Goal: Transaction & Acquisition: Purchase product/service

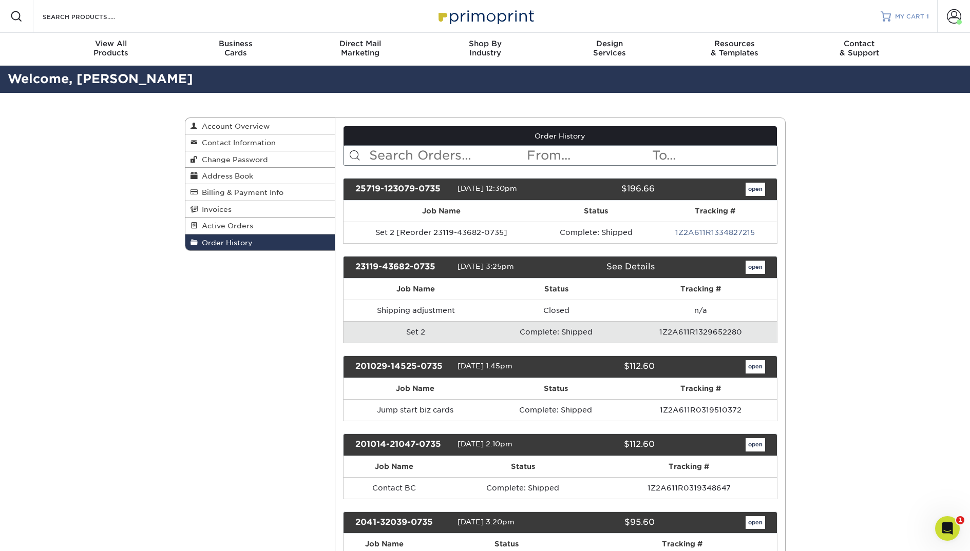
click at [914, 18] on span "MY CART" at bounding box center [909, 16] width 29 height 9
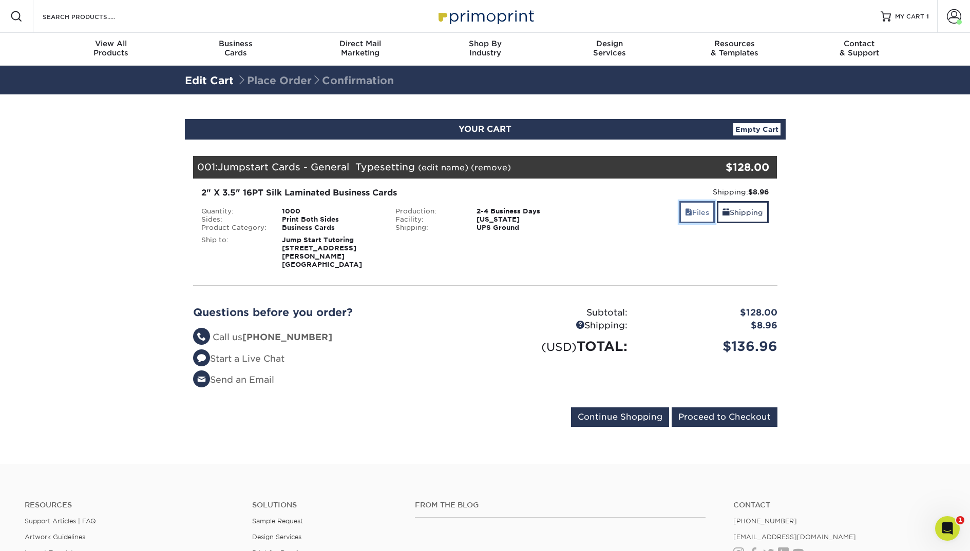
click at [689, 210] on link "Files" at bounding box center [696, 212] width 35 height 22
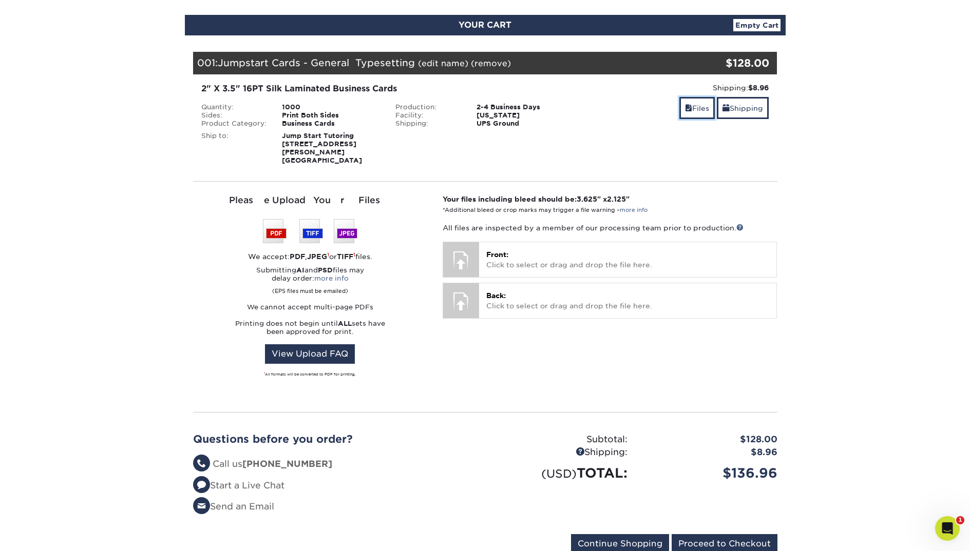
scroll to position [93, 0]
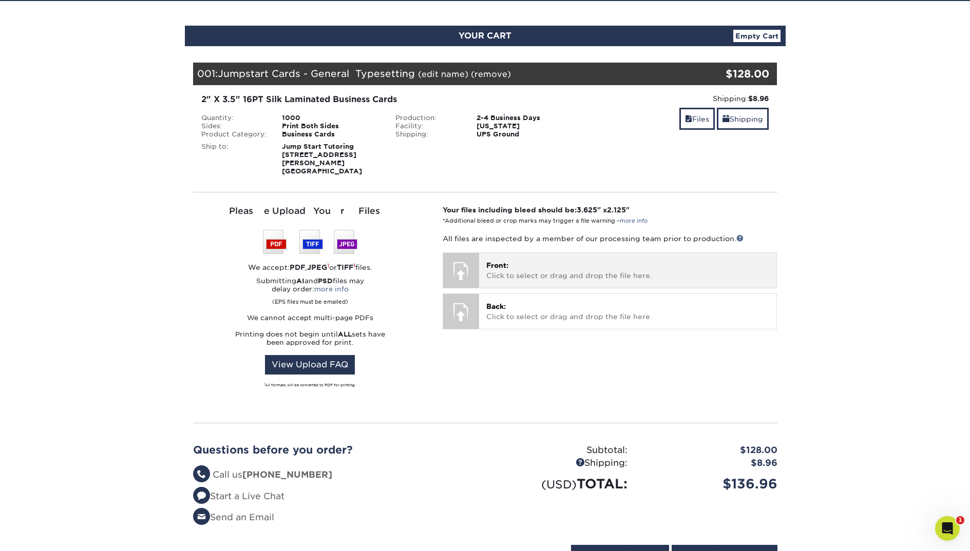
click at [644, 273] on div "Front: Click to select or drag and drop the file here. Choose file" at bounding box center [627, 270] width 297 height 34
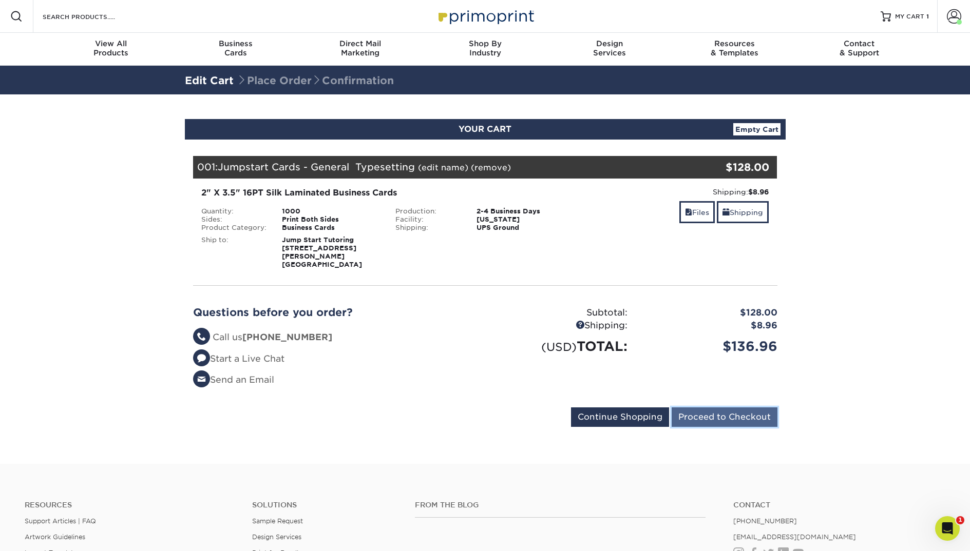
click at [714, 408] on input "Proceed to Checkout" at bounding box center [725, 418] width 106 height 20
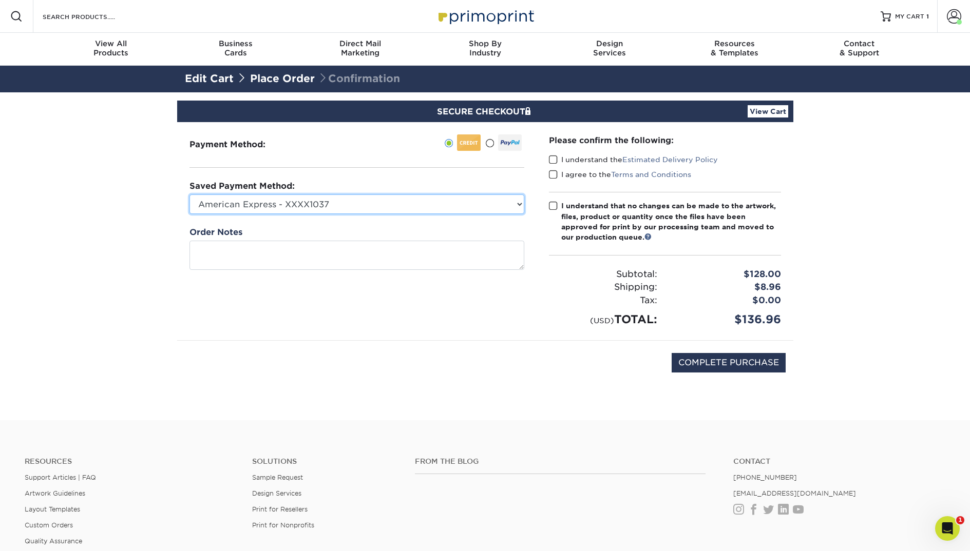
click at [387, 200] on select "American Express - XXXX1037 American Express - XXXX1037 American Express - XXXX…" at bounding box center [356, 205] width 335 height 20
select select "74926"
click at [189, 195] on select "American Express - XXXX1037 American Express - XXXX1037 American Express - XXXX…" at bounding box center [356, 205] width 335 height 20
click at [554, 161] on span at bounding box center [553, 160] width 9 height 10
click at [0, 0] on input "I understand the Estimated Delivery Policy" at bounding box center [0, 0] width 0 height 0
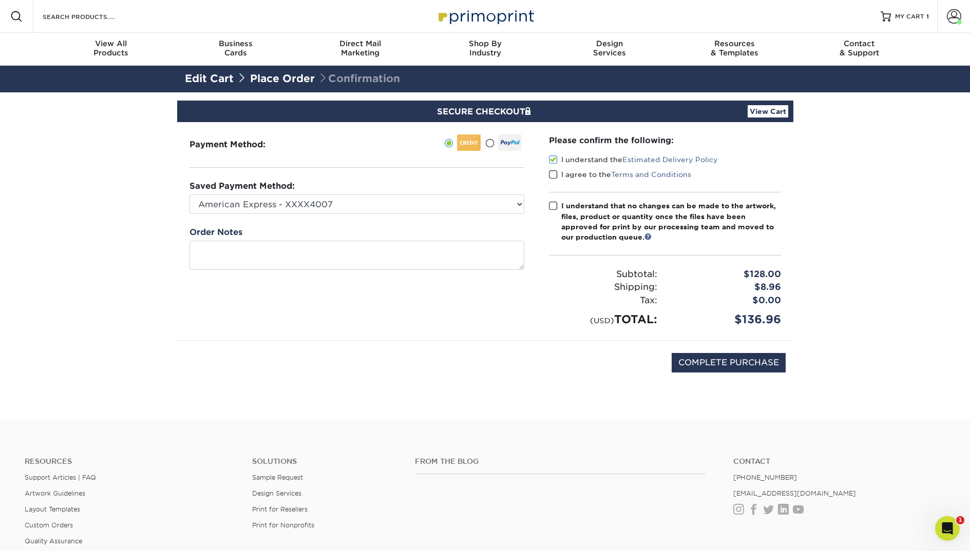
click at [554, 174] on span at bounding box center [553, 175] width 9 height 10
click at [0, 0] on input "I agree to the Terms and Conditions" at bounding box center [0, 0] width 0 height 0
click at [549, 210] on span at bounding box center [553, 206] width 9 height 10
click at [0, 0] on input "I understand that no changes can be made to the artwork, files, product or quan…" at bounding box center [0, 0] width 0 height 0
click at [444, 249] on textarea at bounding box center [356, 255] width 335 height 29
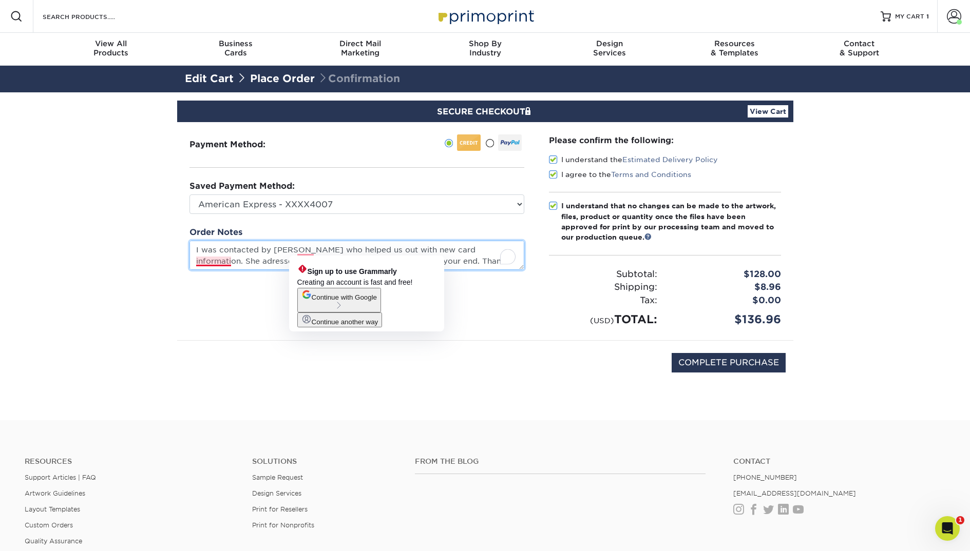
click at [224, 262] on textarea "I was contacted by Jenny who helped us out with new card information. She adres…" at bounding box center [356, 255] width 335 height 29
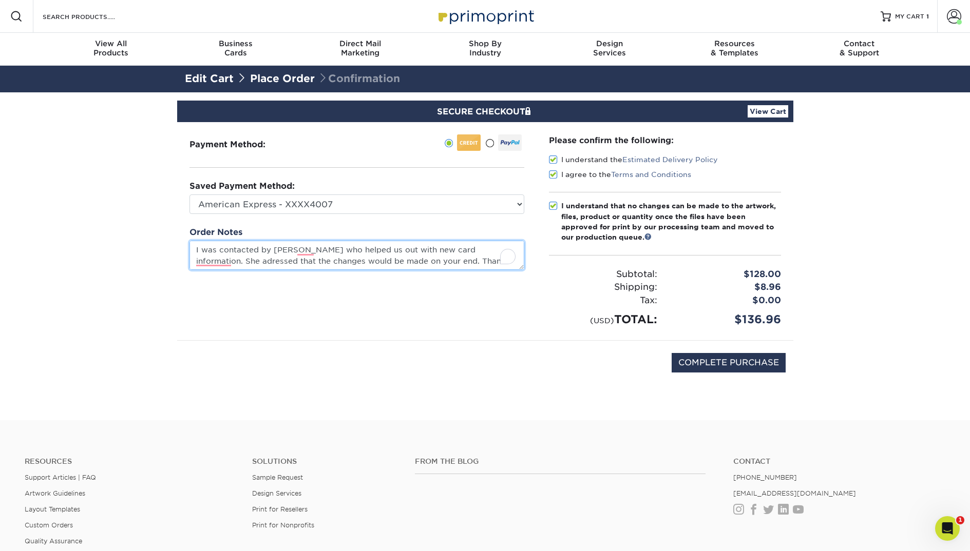
click at [208, 262] on textarea "I was contacted by Jenny who helped us out with new card information. She adres…" at bounding box center [356, 255] width 335 height 29
type textarea "I was contacted by Jenny who helped us out with new card information. She addre…"
click at [760, 363] on input "COMPLETE PURCHASE" at bounding box center [729, 363] width 114 height 20
type input "PROCESSING, PLEASE WAIT..."
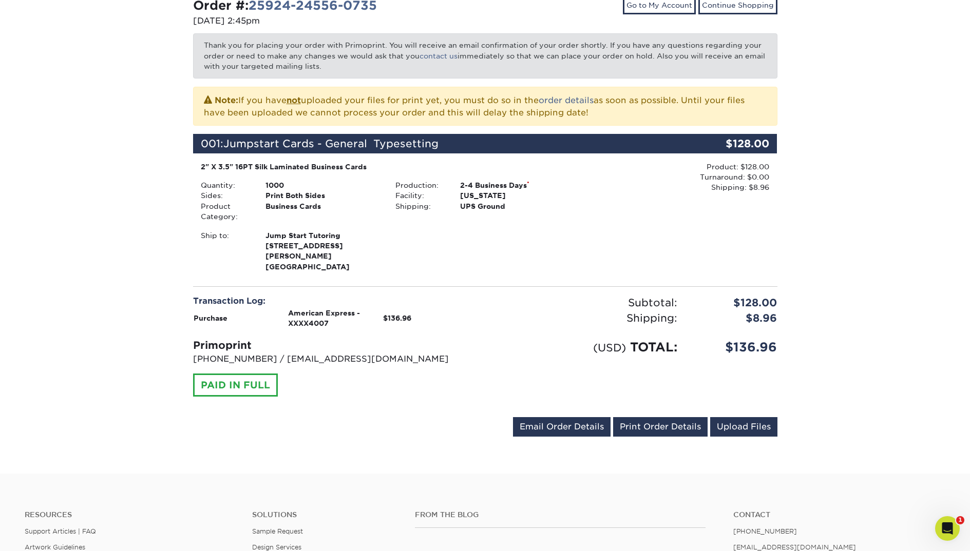
scroll to position [167, 0]
